Goal: Use online tool/utility: Use online tool/utility

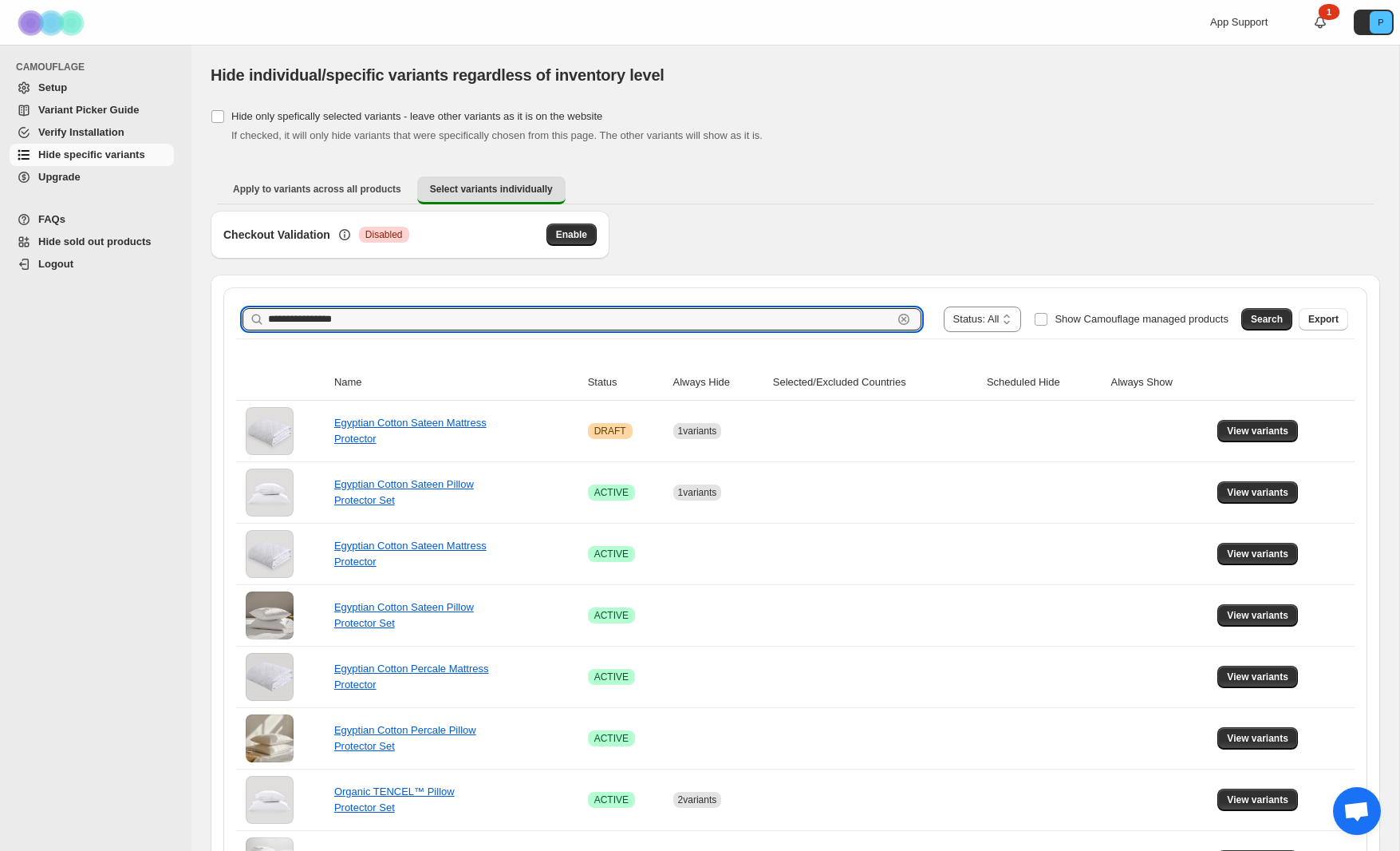
drag, startPoint x: 384, startPoint y: 323, endPoint x: 254, endPoint y: 319, distance: 130.1
click at [254, 319] on div "**********" at bounding box center [582, 319] width 679 height 23
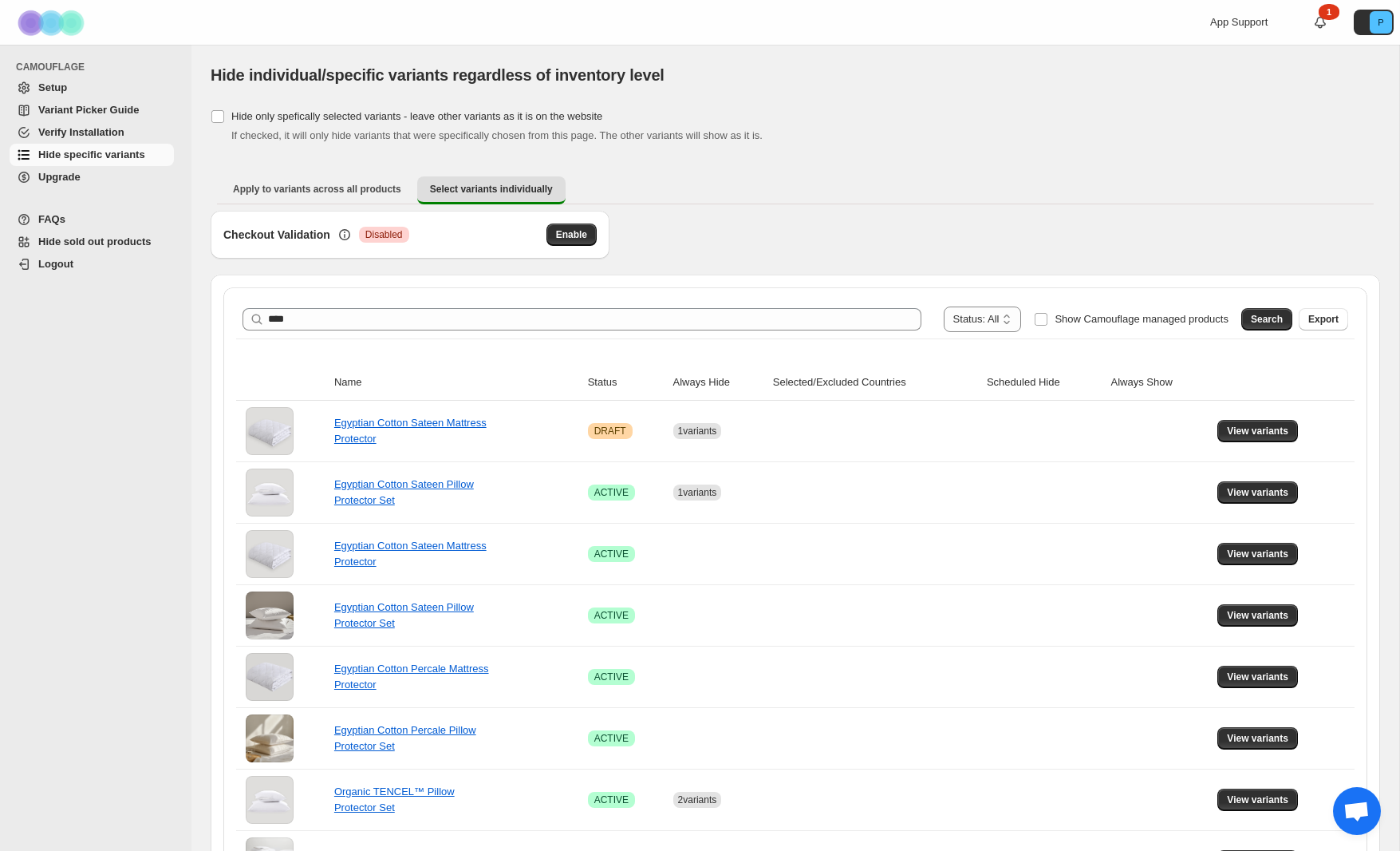
click at [1269, 316] on span "Search" at bounding box center [1267, 319] width 32 height 13
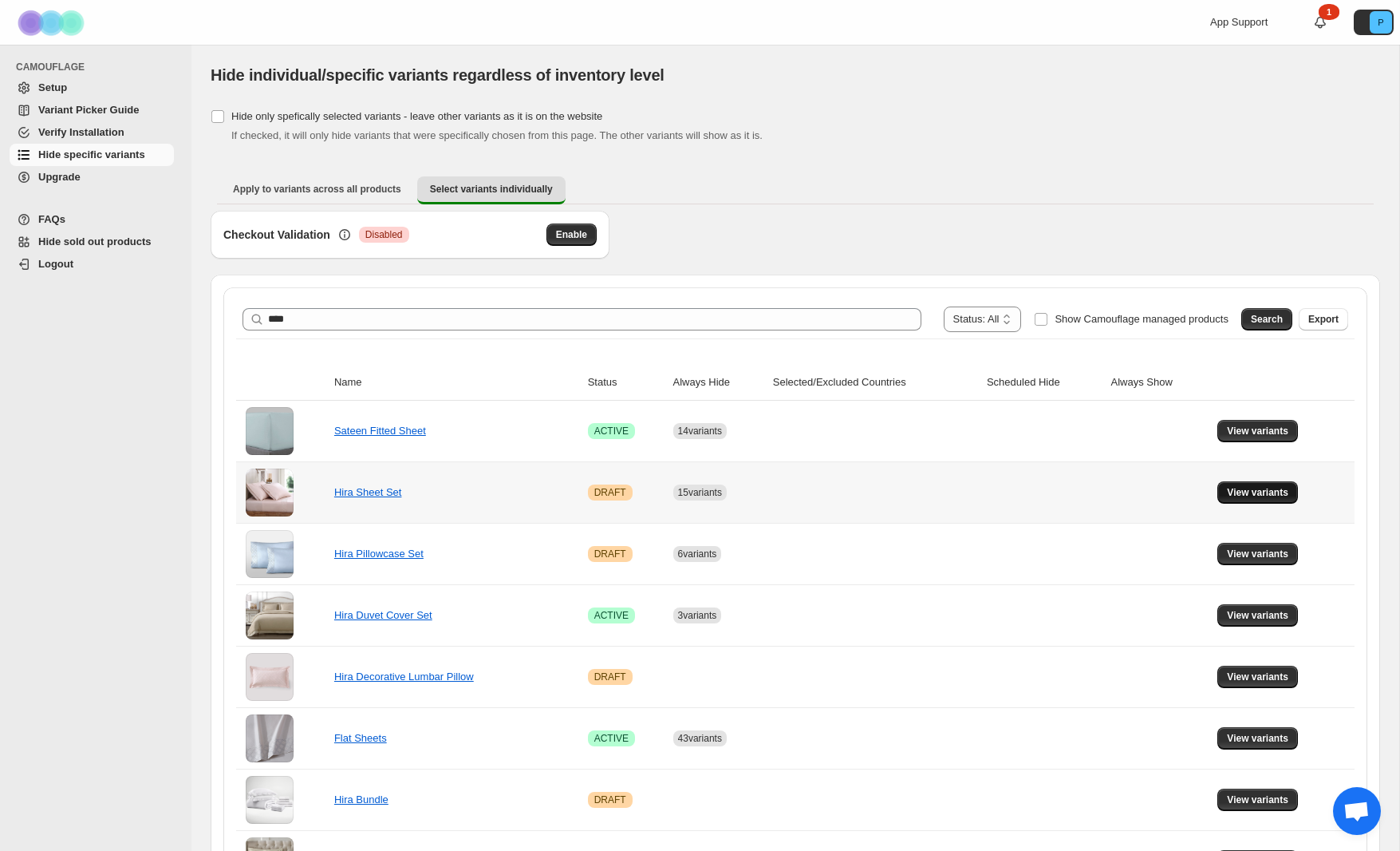
click at [1227, 490] on button "View variants" at bounding box center [1258, 492] width 81 height 23
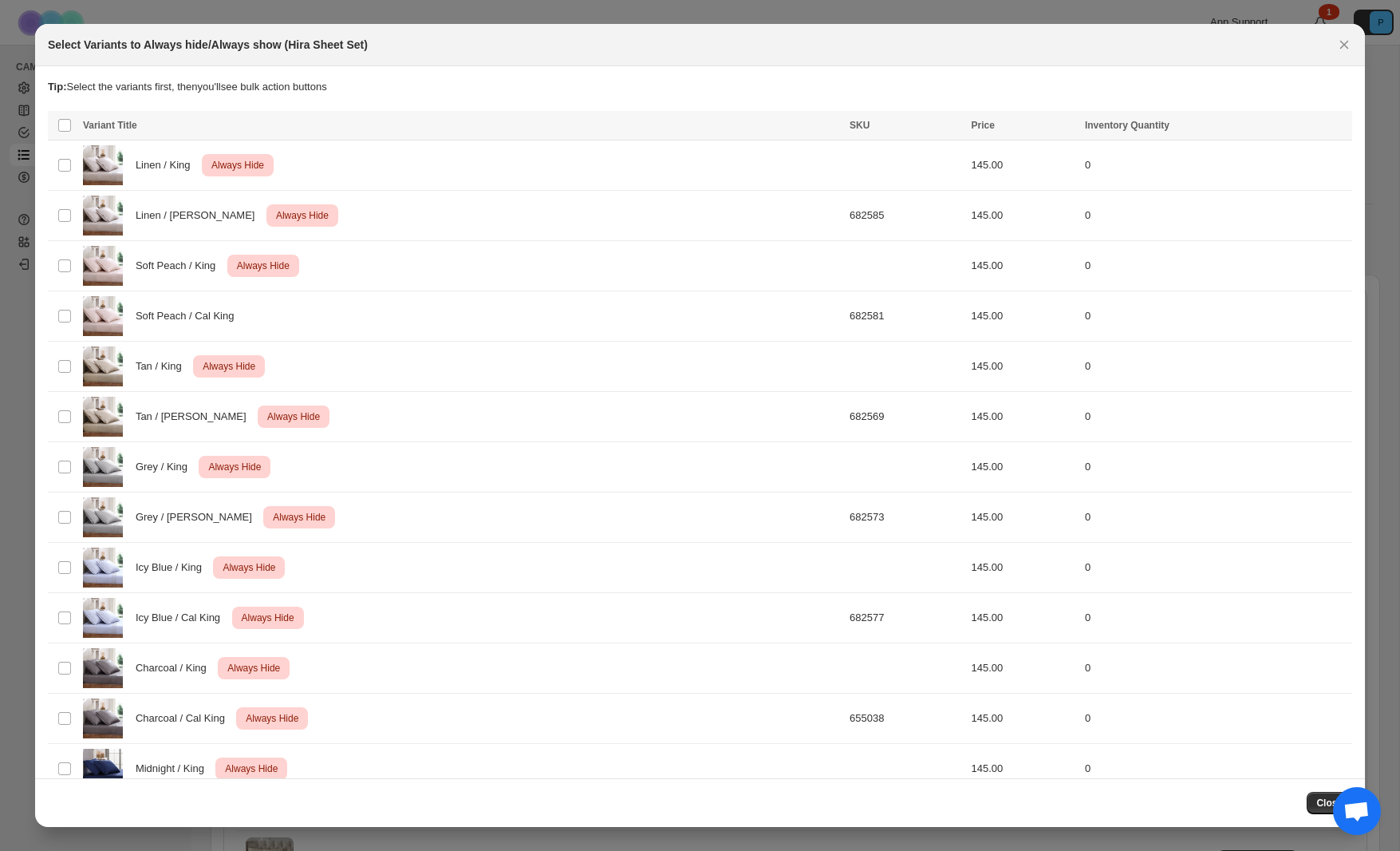
click at [1347, 37] on icon "Close" at bounding box center [1344, 44] width 16 height 16
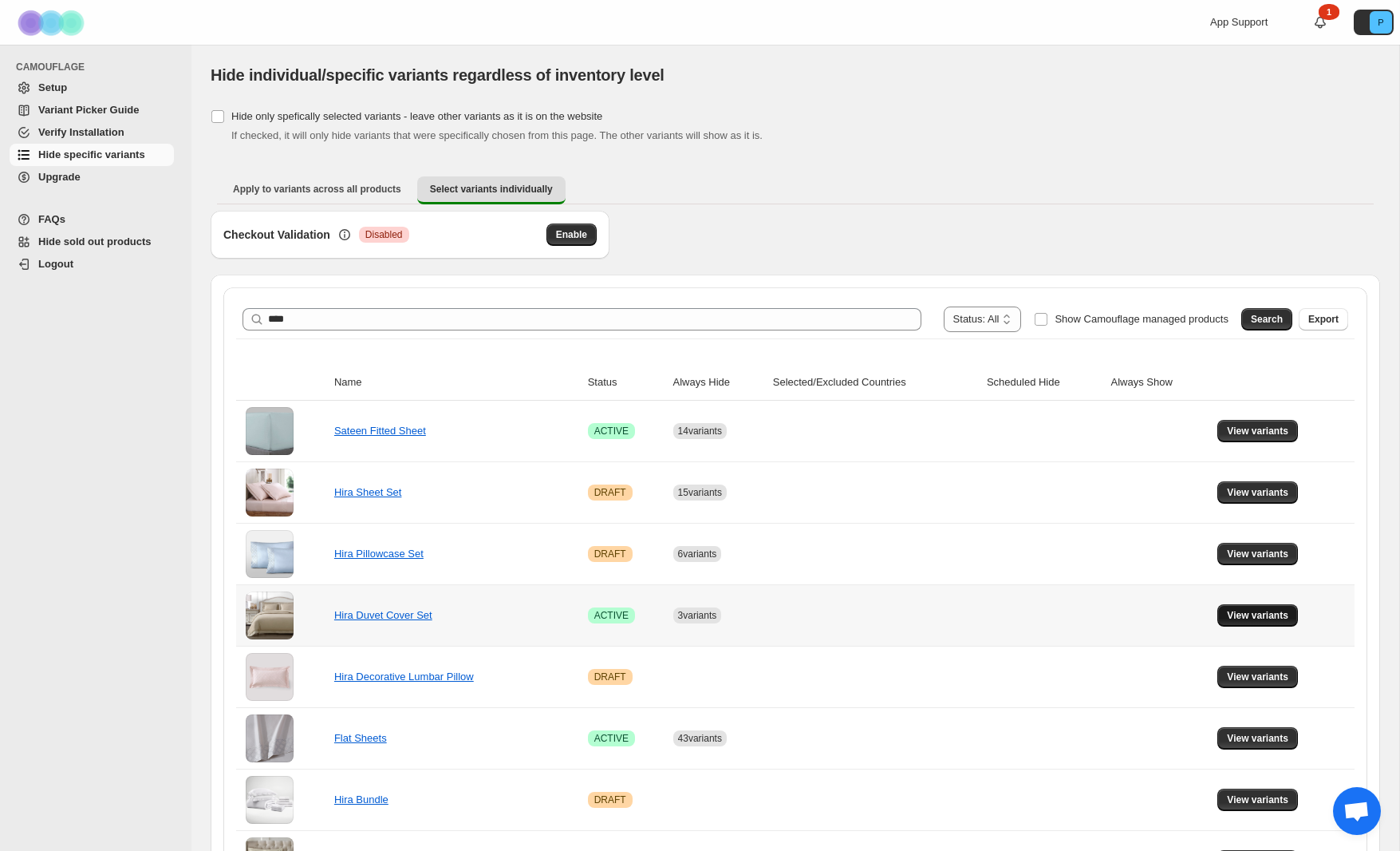
click at [1253, 619] on span "View variants" at bounding box center [1258, 614] width 61 height 13
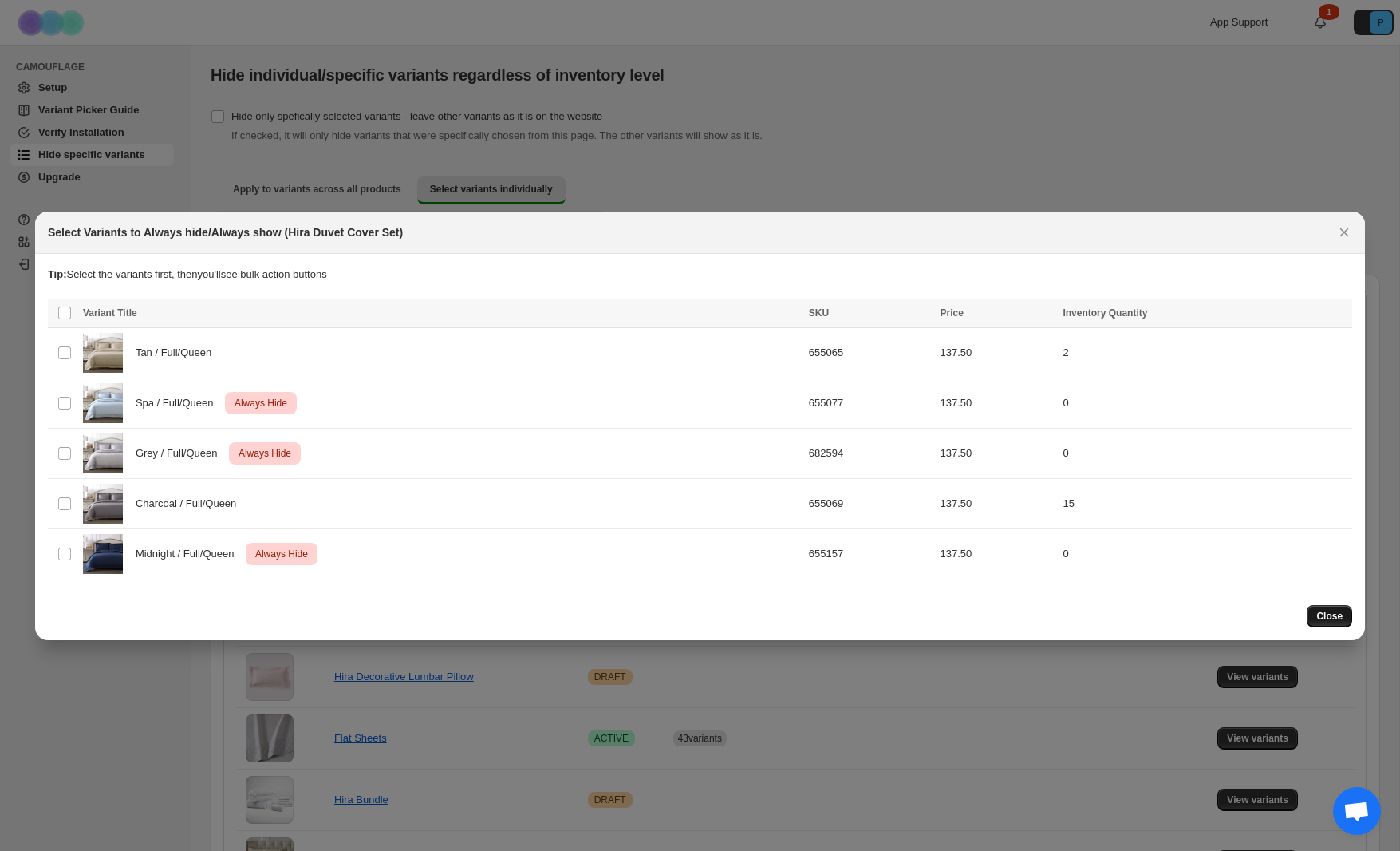
click at [1326, 607] on button "Close" at bounding box center [1330, 615] width 45 height 23
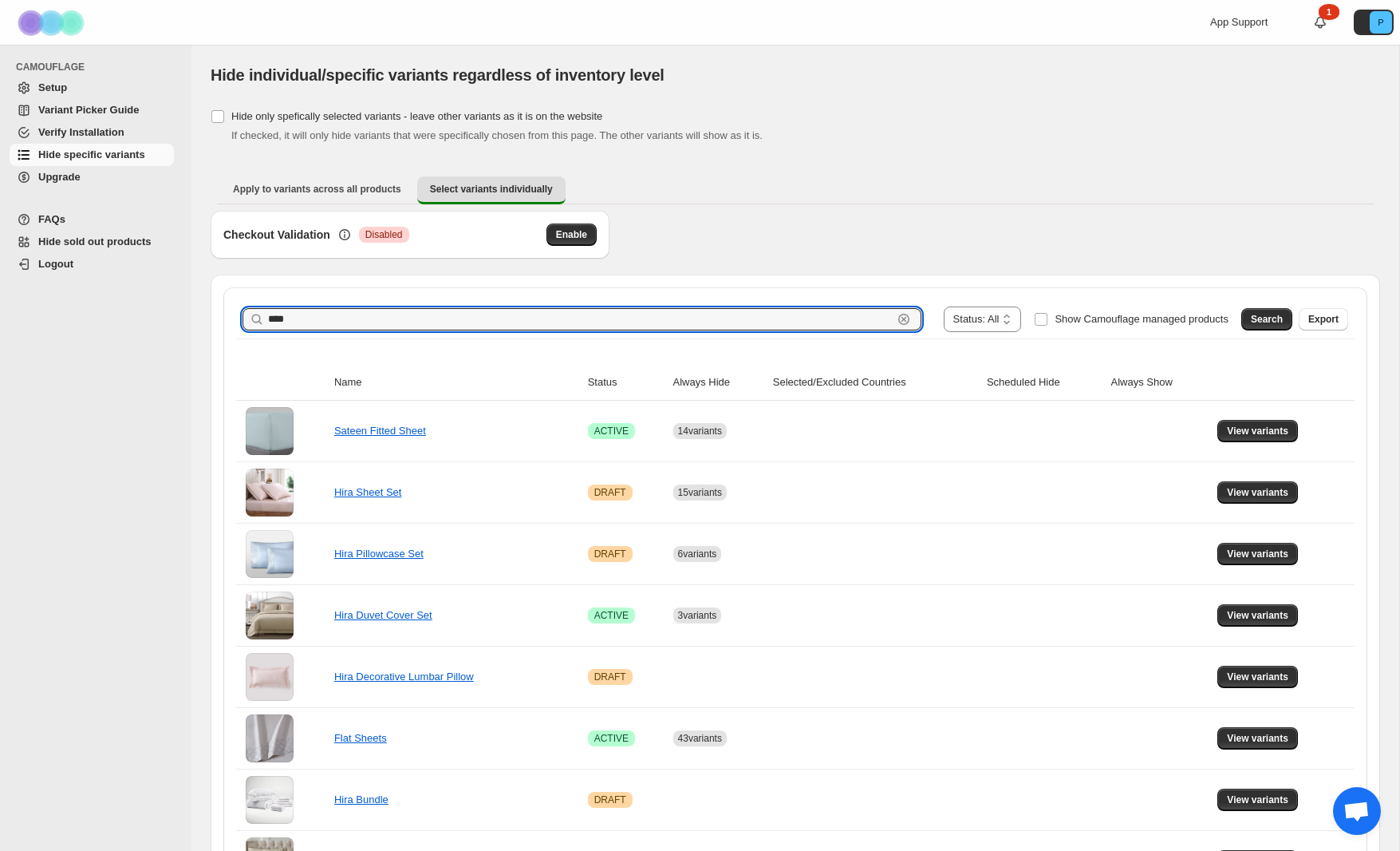
drag, startPoint x: 300, startPoint y: 324, endPoint x: 247, endPoint y: 322, distance: 53.0
click at [248, 323] on div "**** Clear" at bounding box center [582, 319] width 679 height 23
type input "**********"
click at [1260, 313] on span "Search" at bounding box center [1267, 319] width 32 height 13
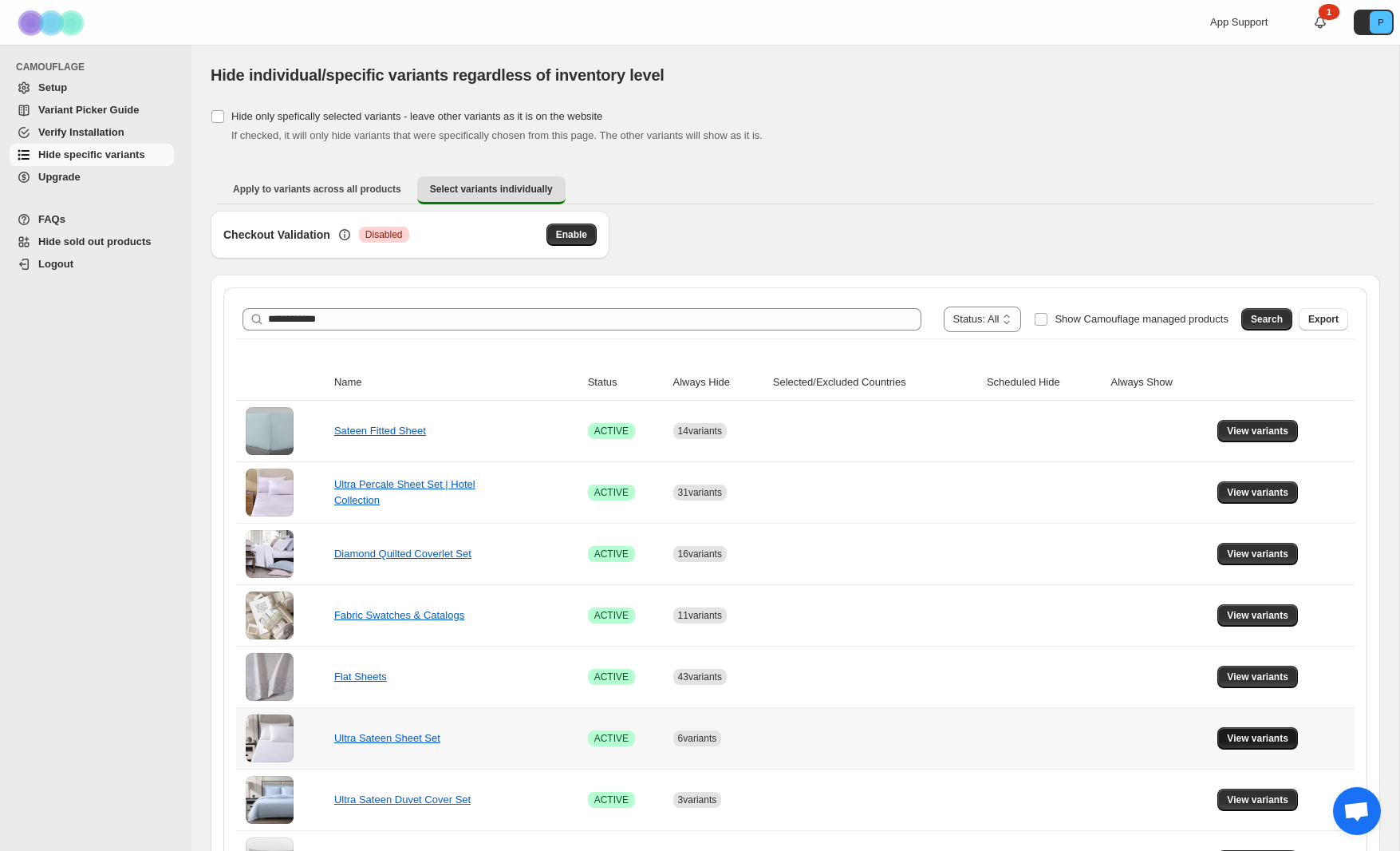
click at [1227, 742] on span "View variants" at bounding box center [1258, 738] width 61 height 13
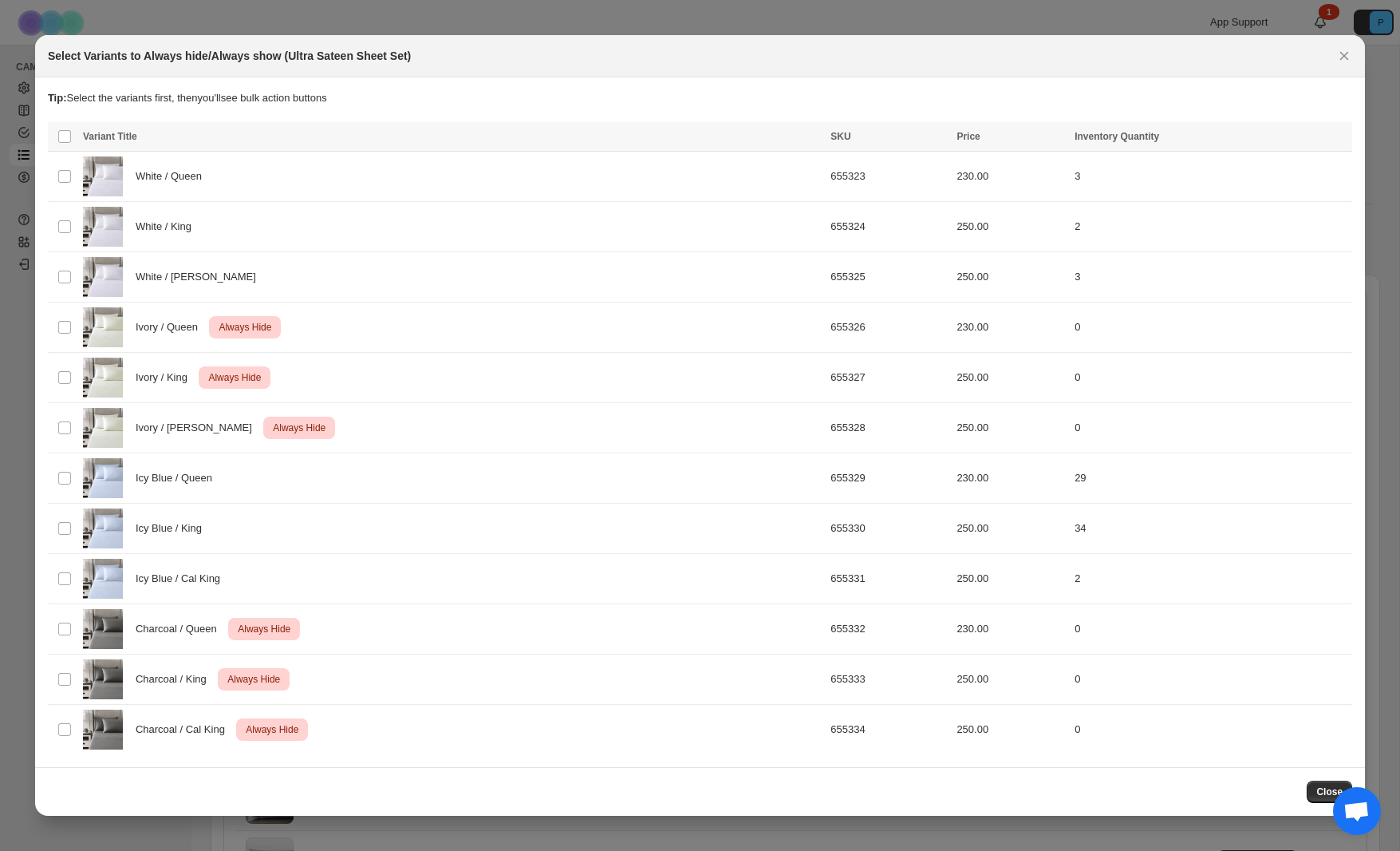
click at [1343, 59] on icon "Close" at bounding box center [1344, 56] width 16 height 16
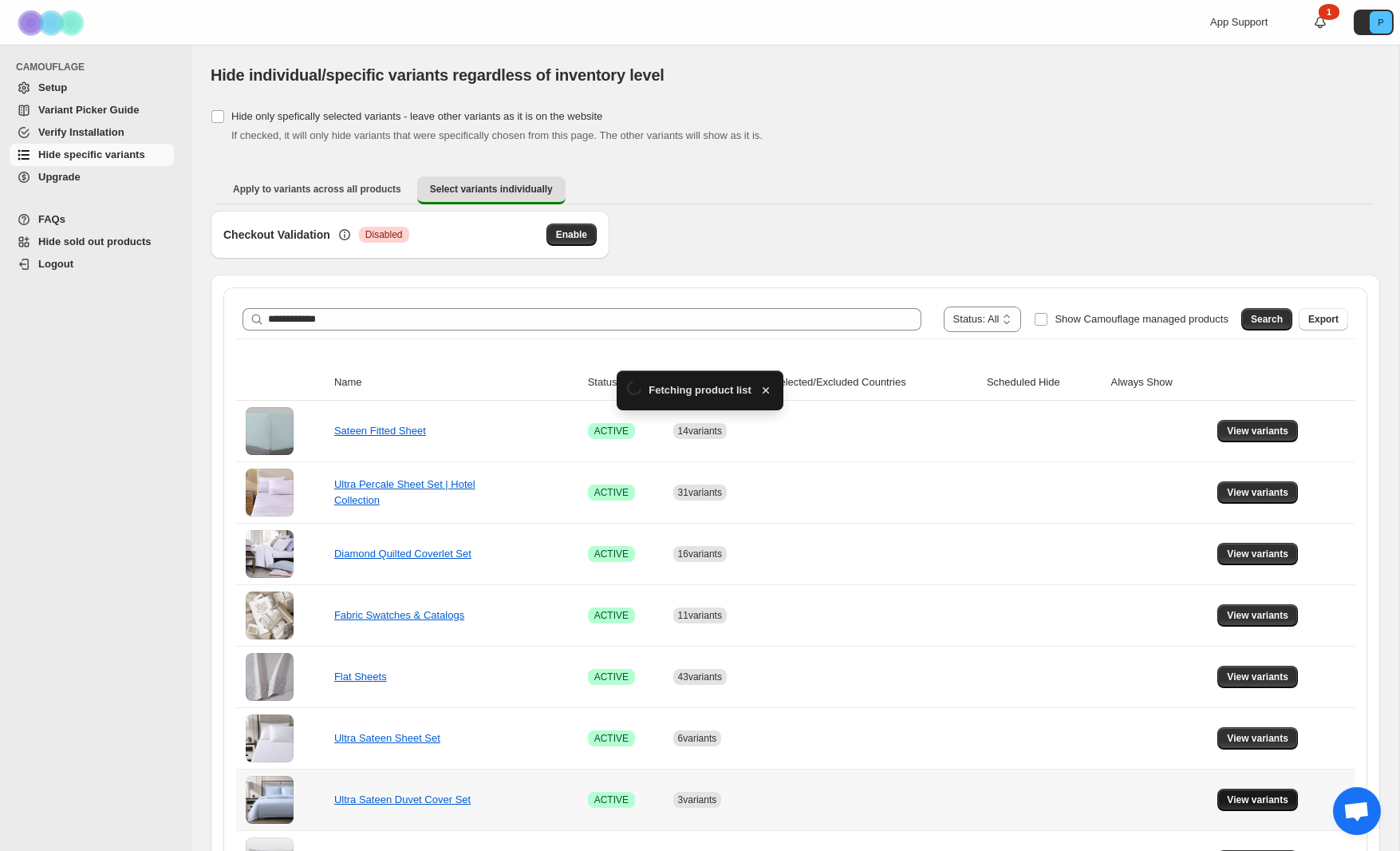
click at [1254, 798] on span "View variants" at bounding box center [1258, 799] width 61 height 13
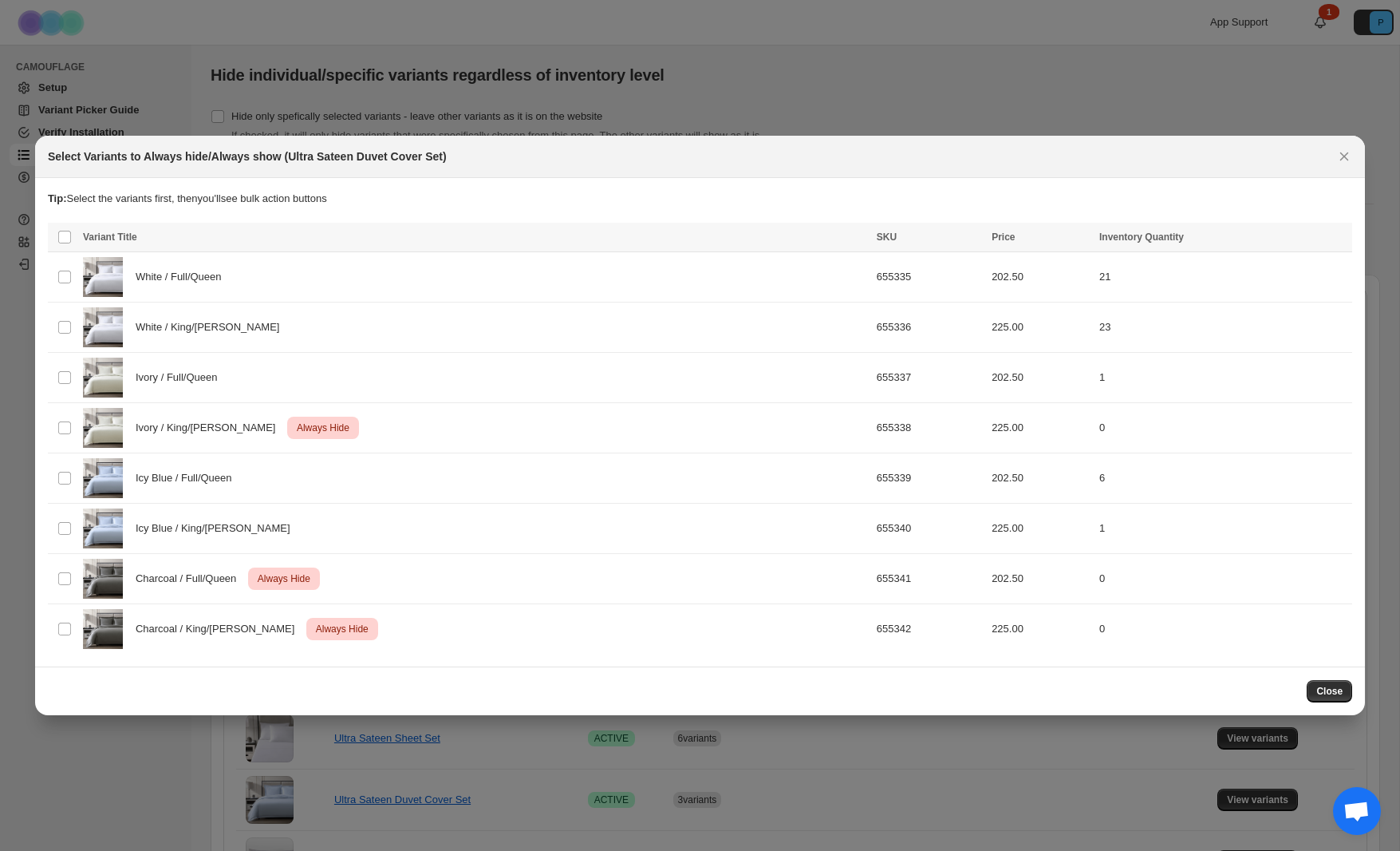
click at [1330, 686] on span "Close" at bounding box center [1329, 690] width 27 height 13
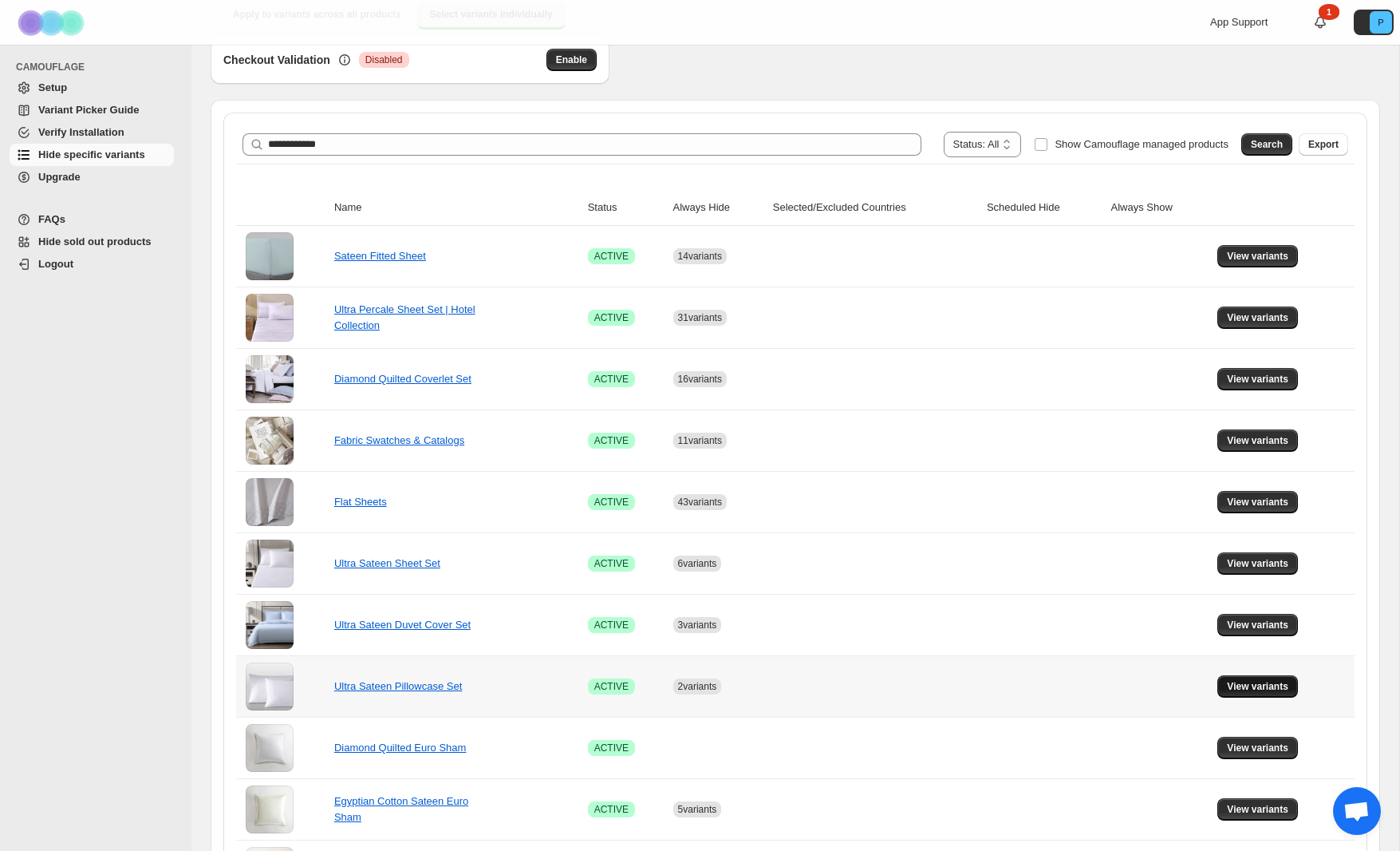
scroll to position [174, 0]
click at [1246, 682] on span "View variants" at bounding box center [1258, 686] width 61 height 13
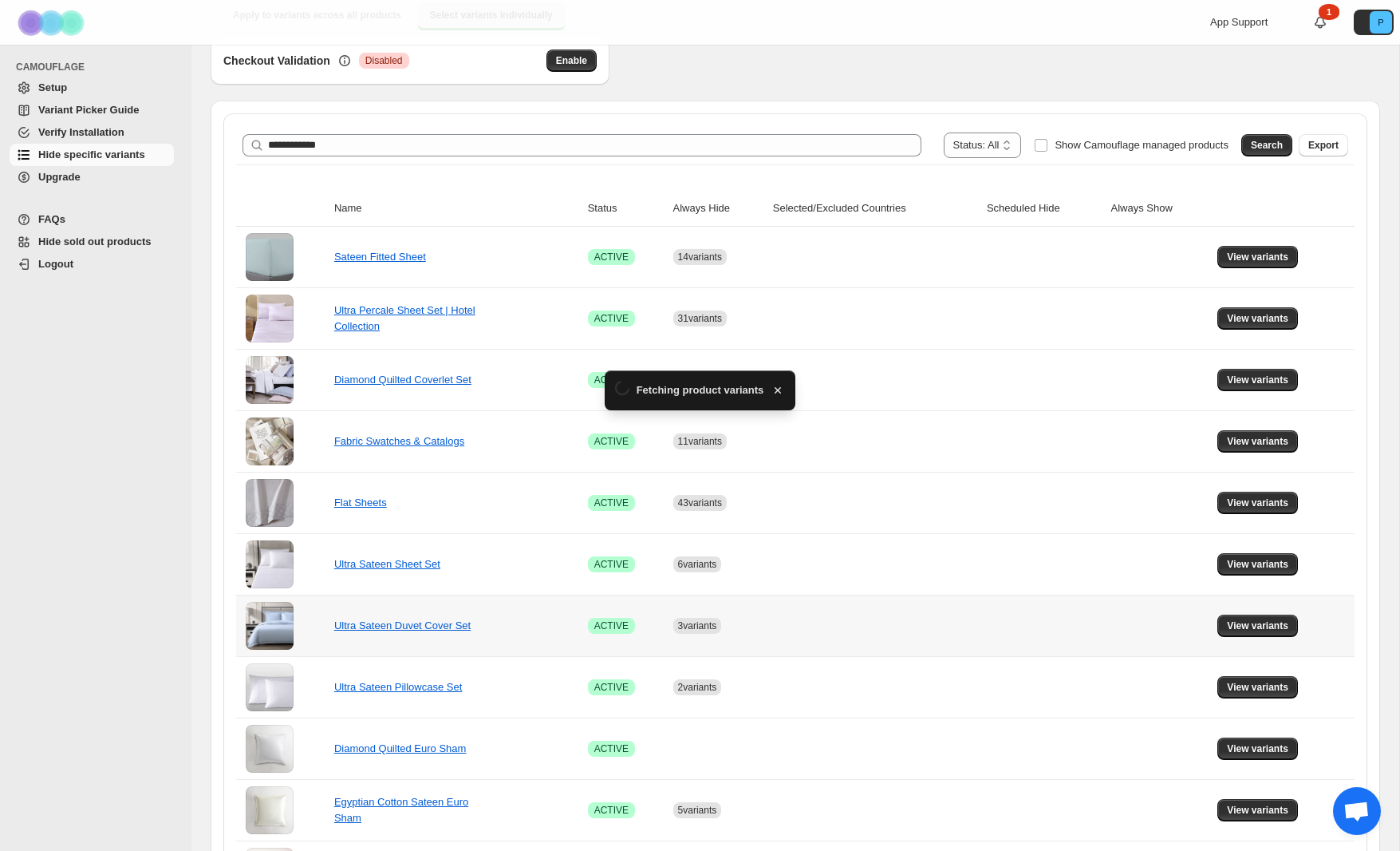
scroll to position [0, 0]
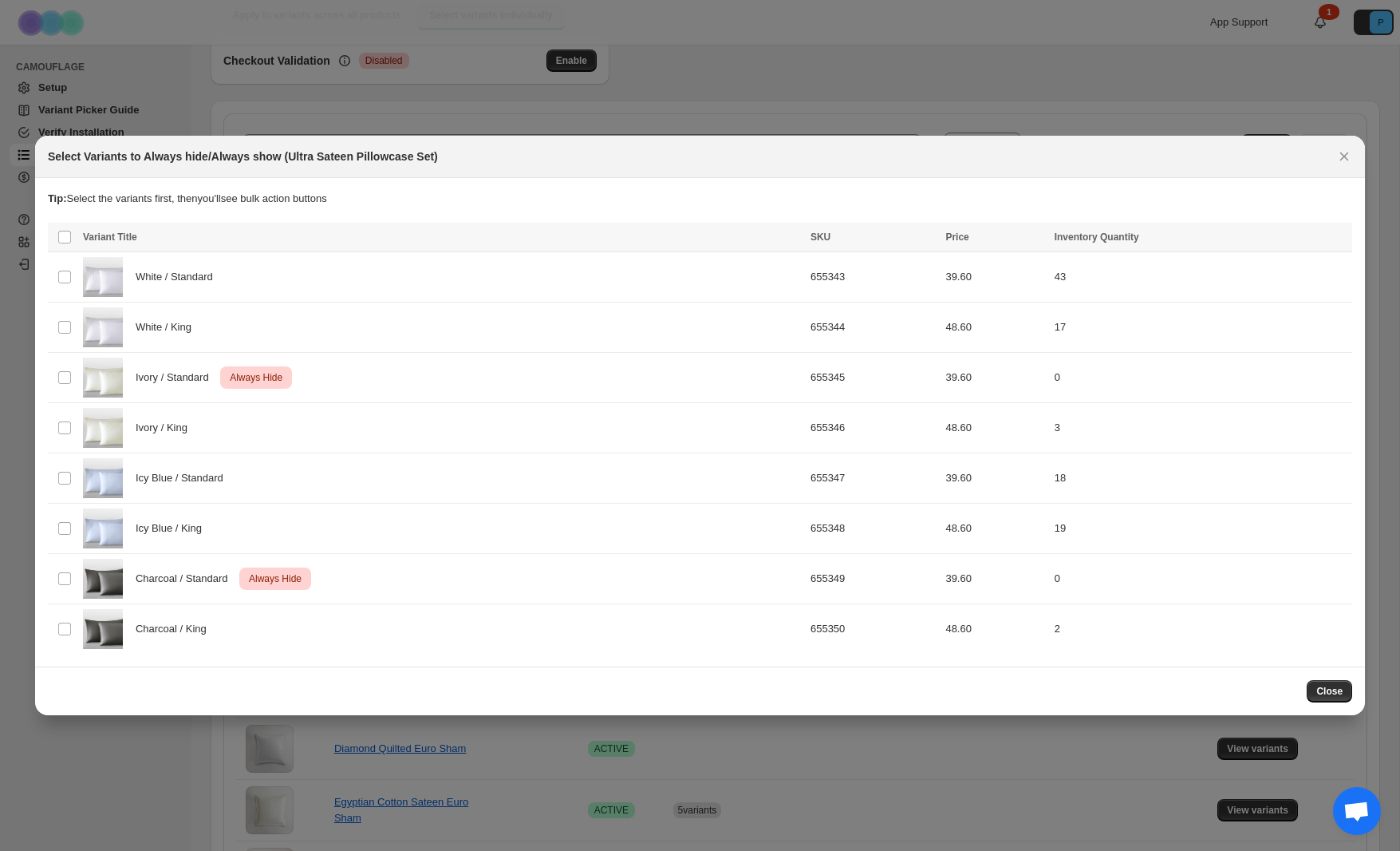
drag, startPoint x: 1320, startPoint y: 693, endPoint x: 926, endPoint y: 672, distance: 394.6
click at [1320, 693] on span "Close" at bounding box center [1329, 690] width 27 height 13
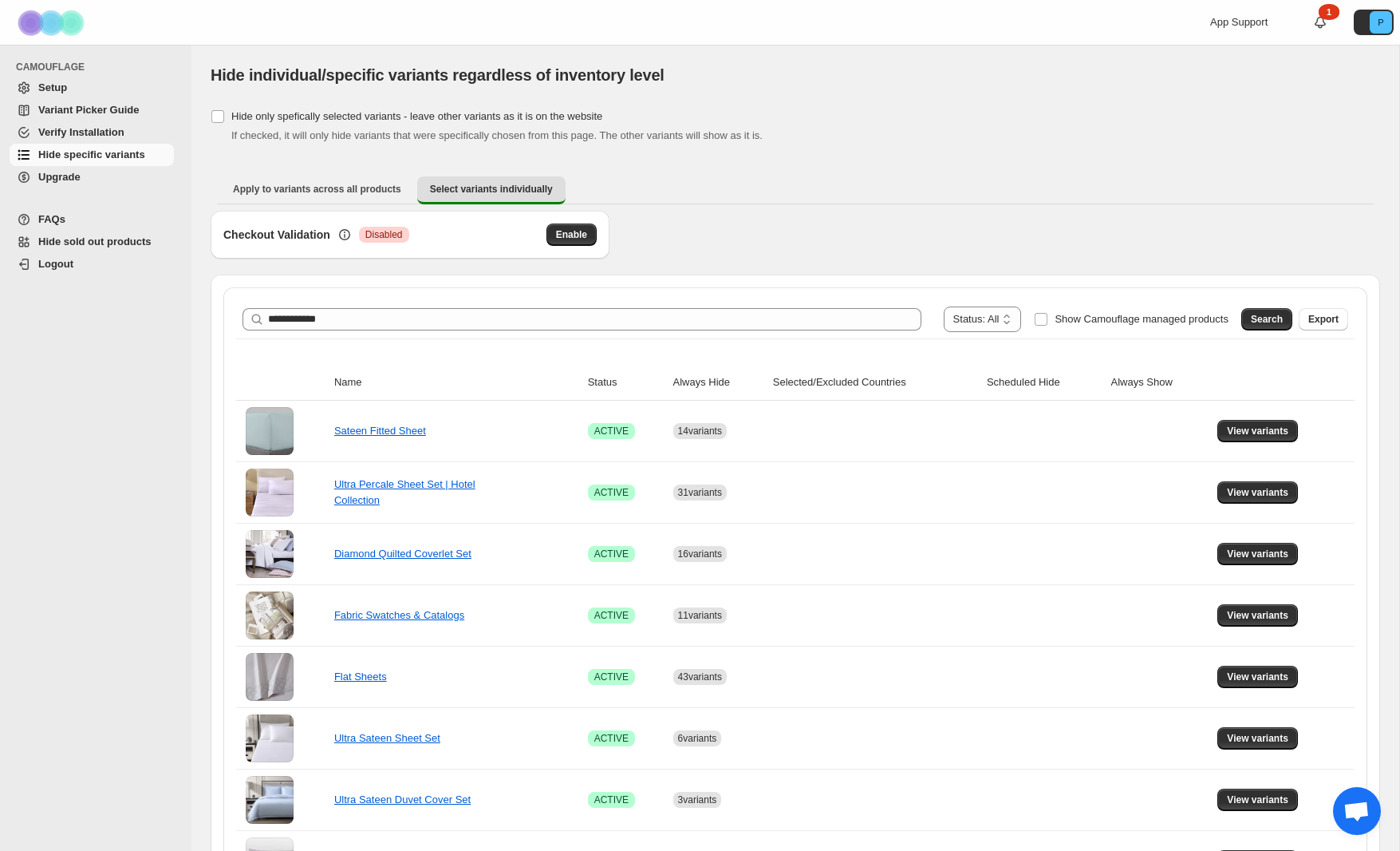
scroll to position [10, 0]
